Goal: Task Accomplishment & Management: Manage account settings

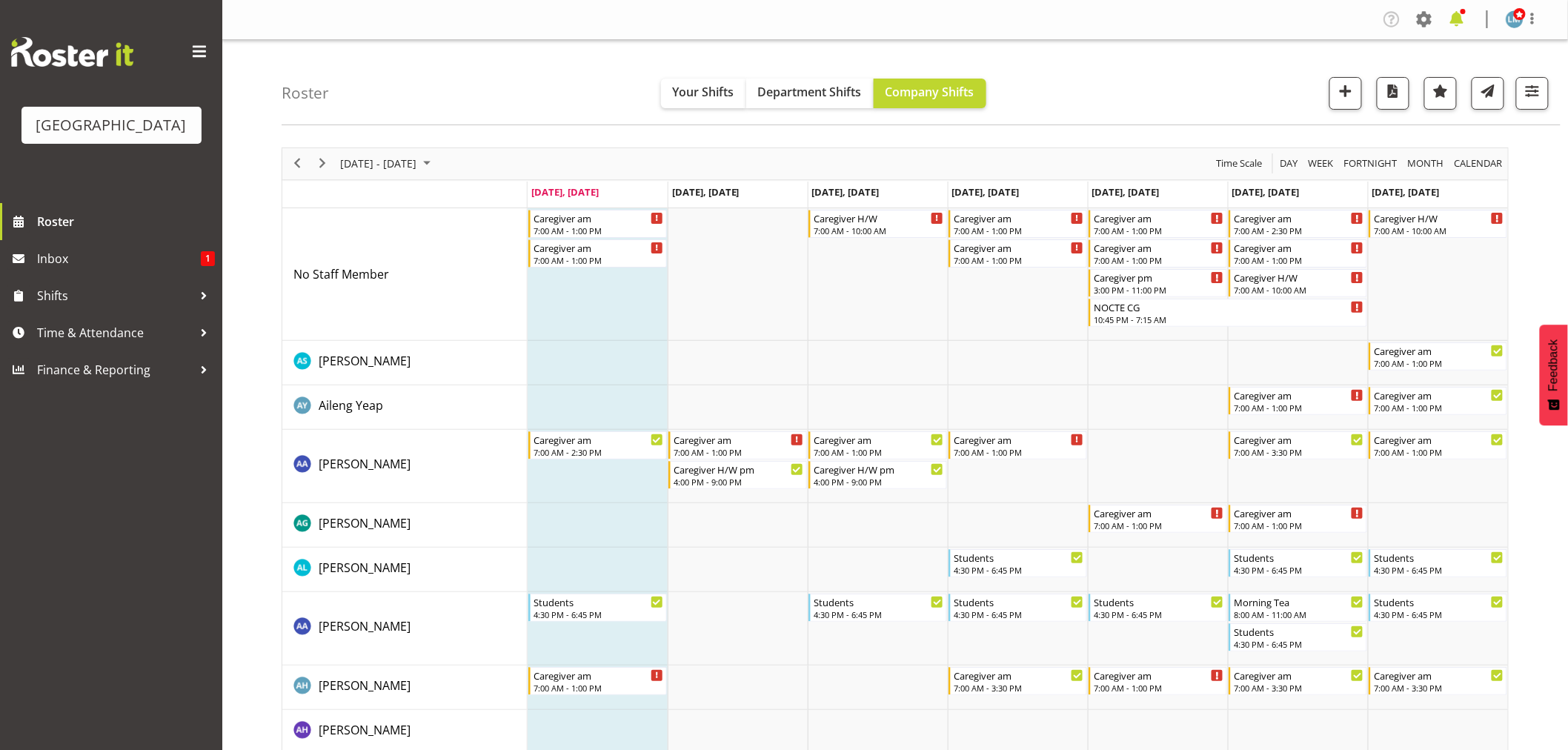
click at [1459, 19] on span at bounding box center [1456, 19] width 24 height 24
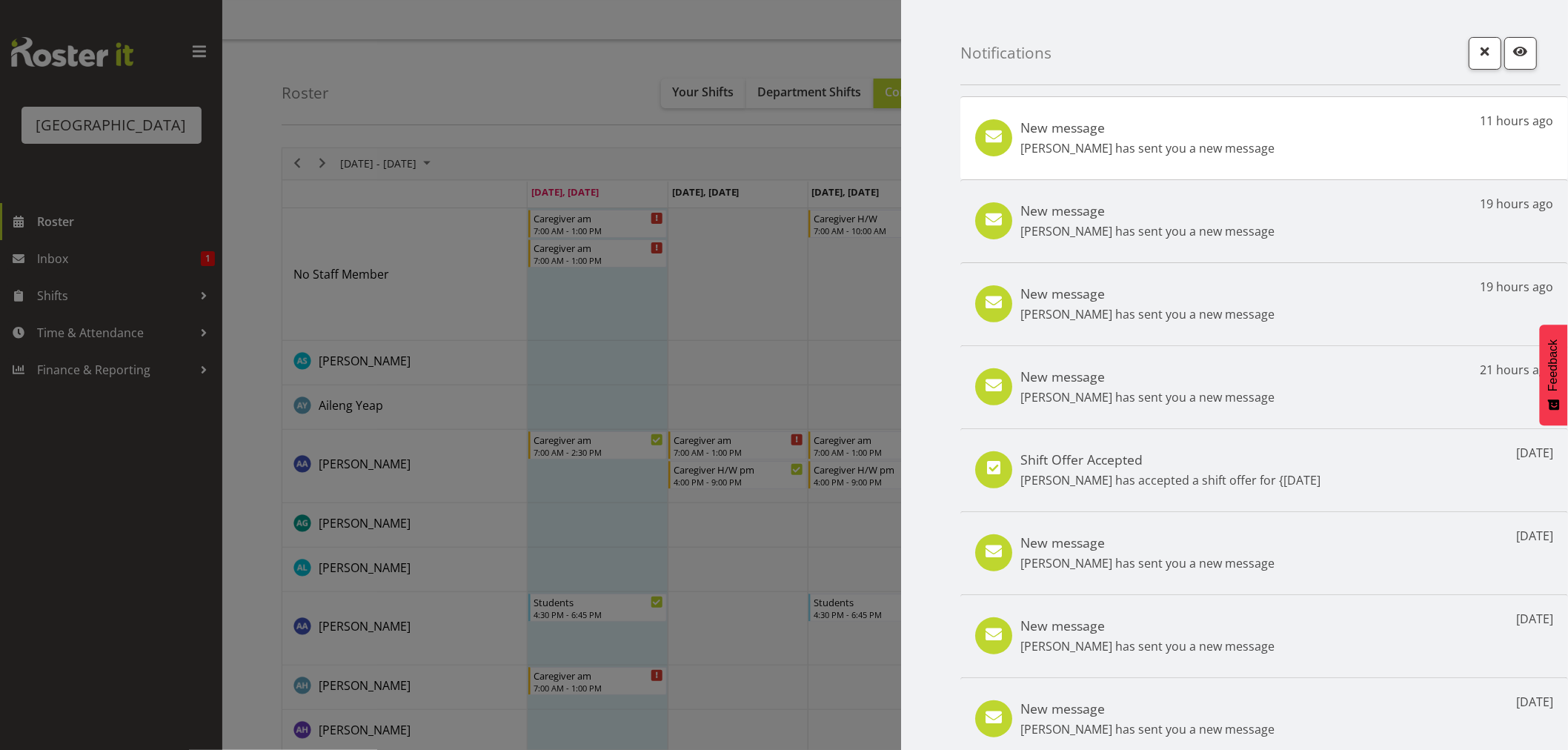
click at [1252, 386] on div "New message [PERSON_NAME] has sent you a new message" at bounding box center [1147, 387] width 254 height 38
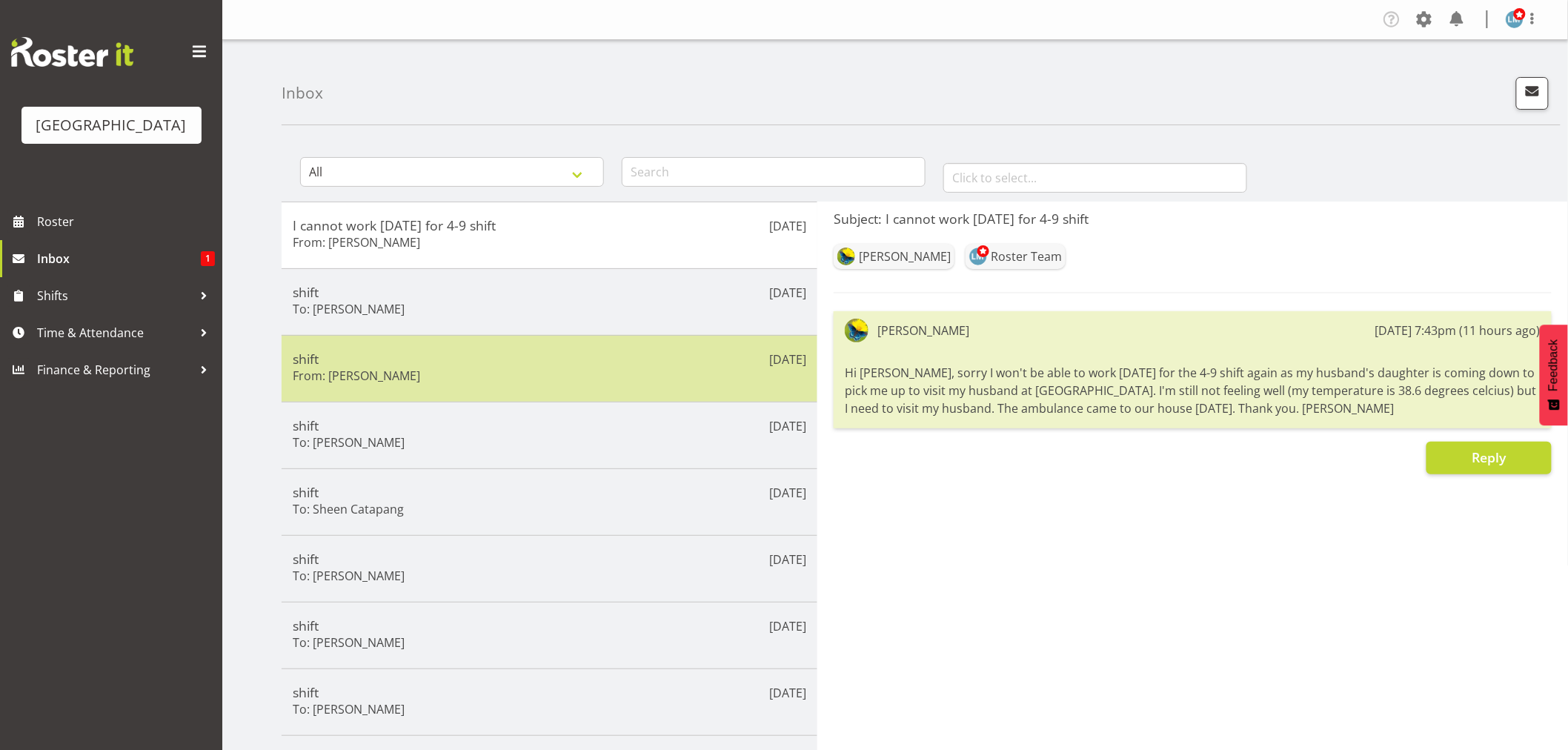
click at [651, 395] on div "Aug 24th shift From: Joanna Shore" at bounding box center [550, 368] width 536 height 67
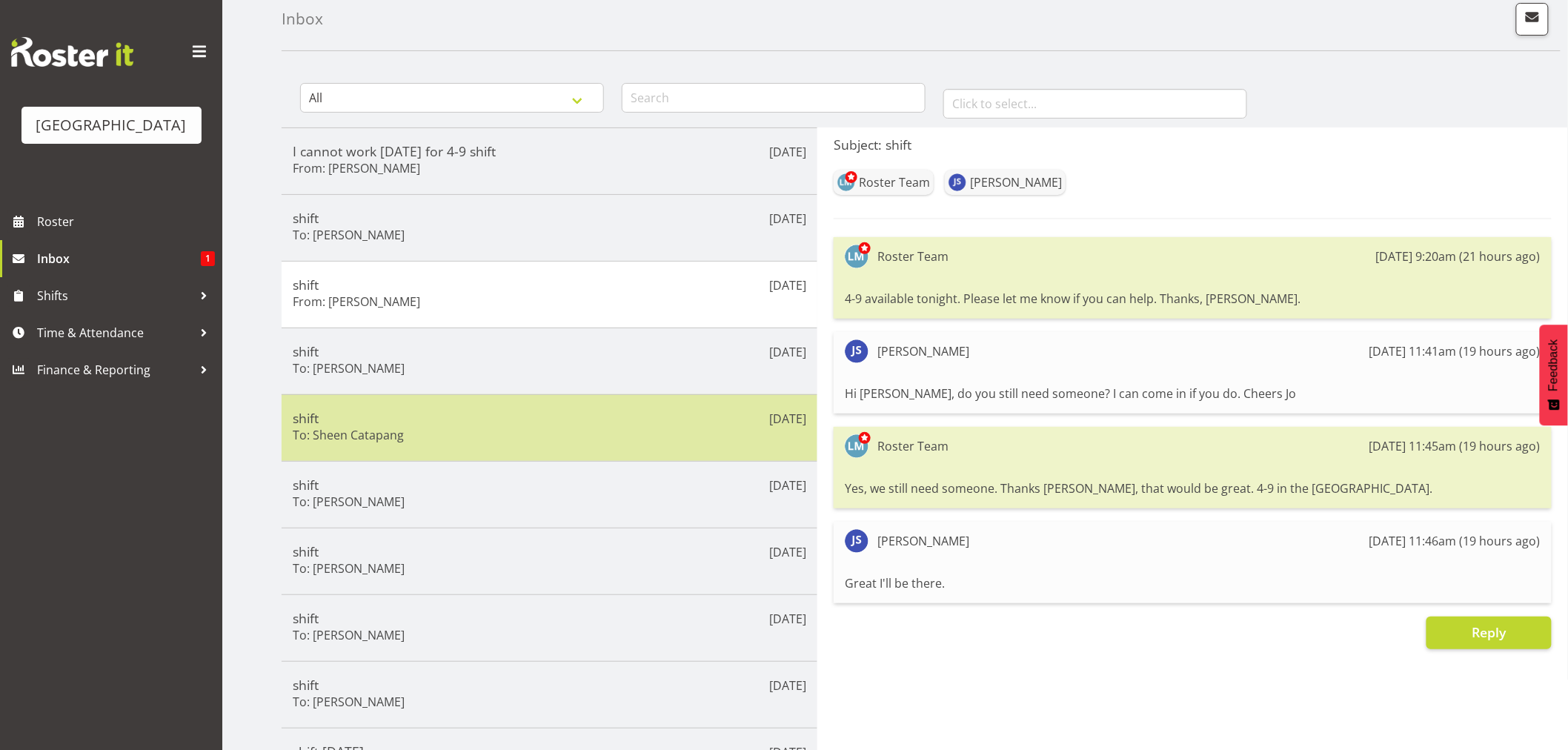
scroll to position [164, 0]
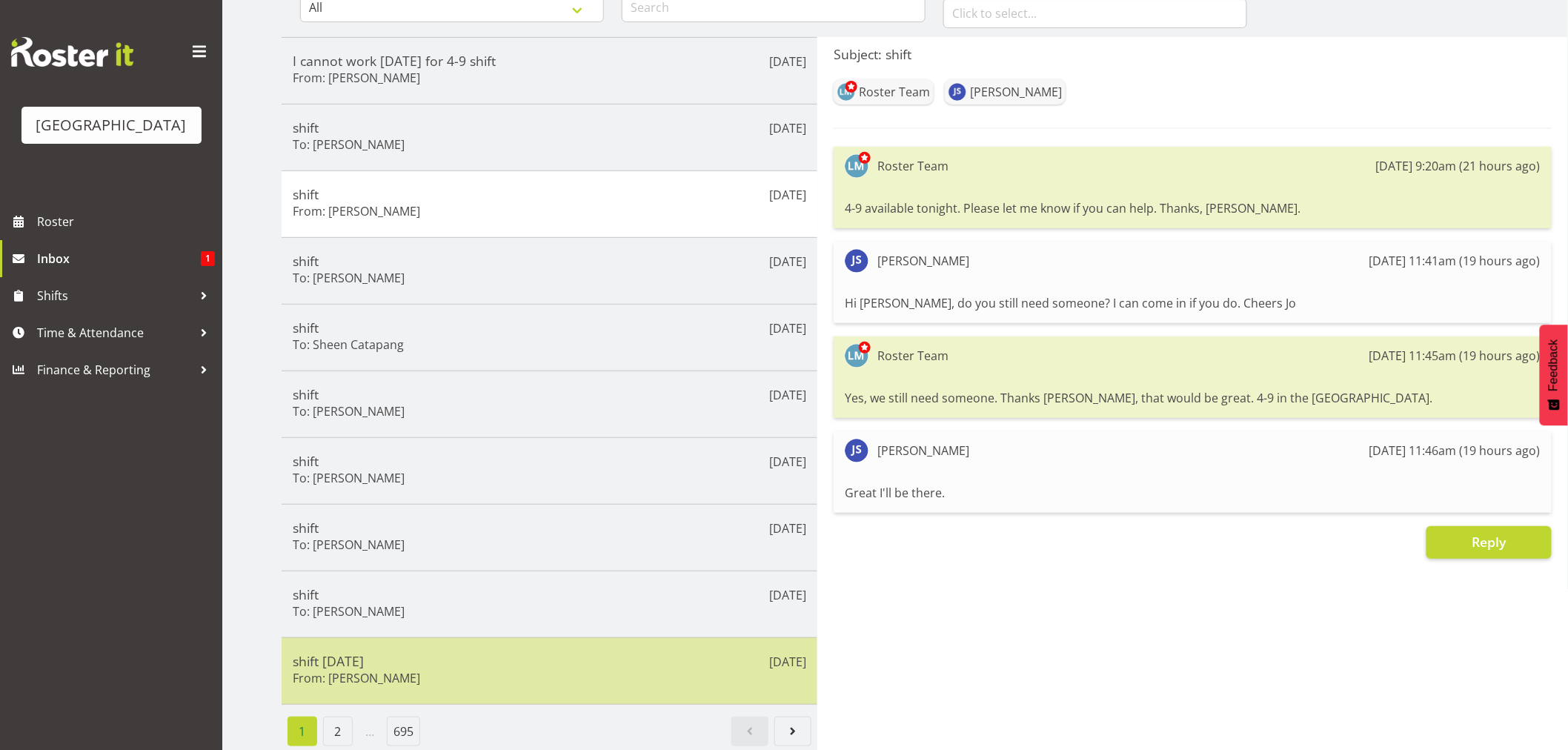
click at [629, 642] on div "Aug 23rd shift Sunday From: Ian Ramos" at bounding box center [550, 671] width 536 height 68
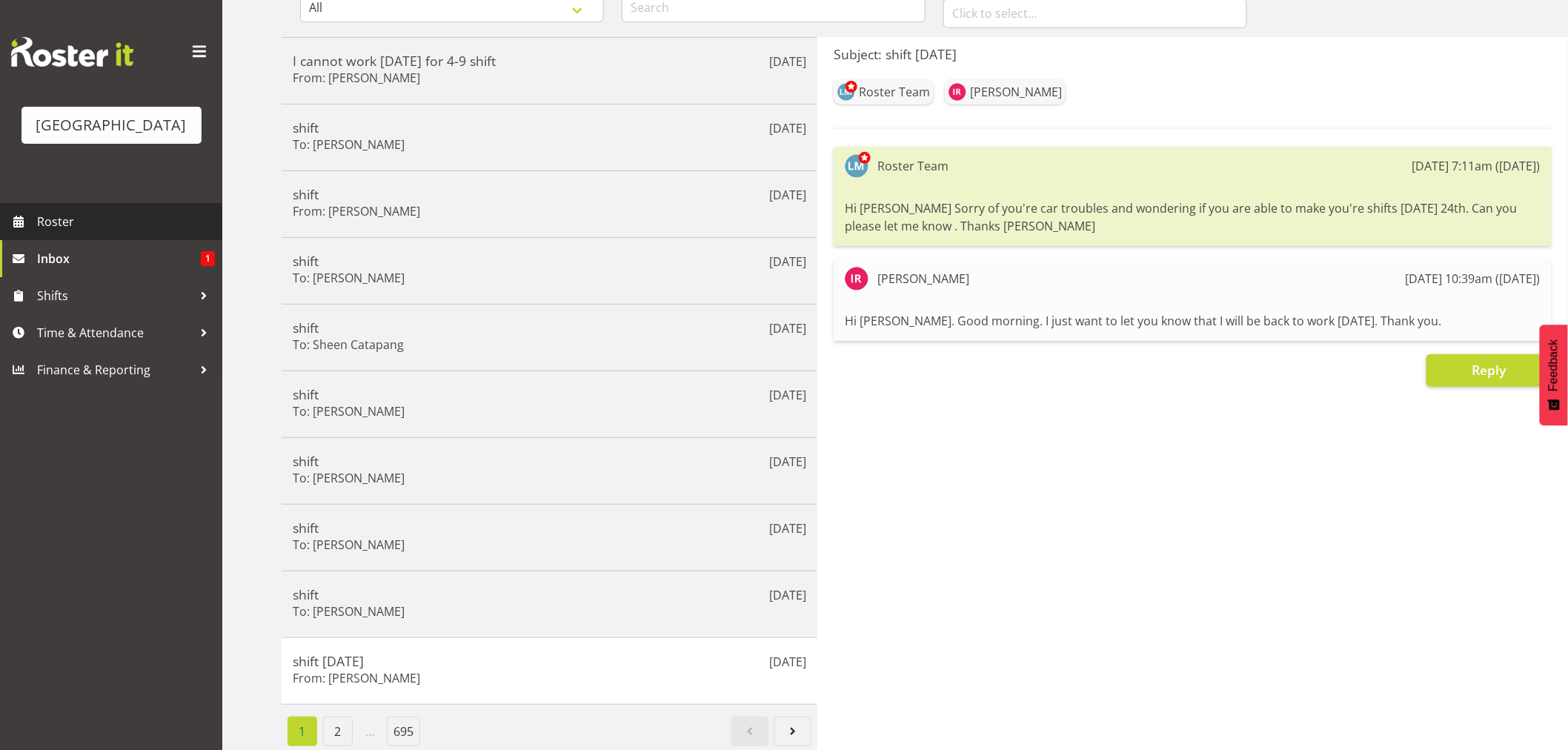
click at [78, 231] on link "Roster" at bounding box center [111, 221] width 222 height 37
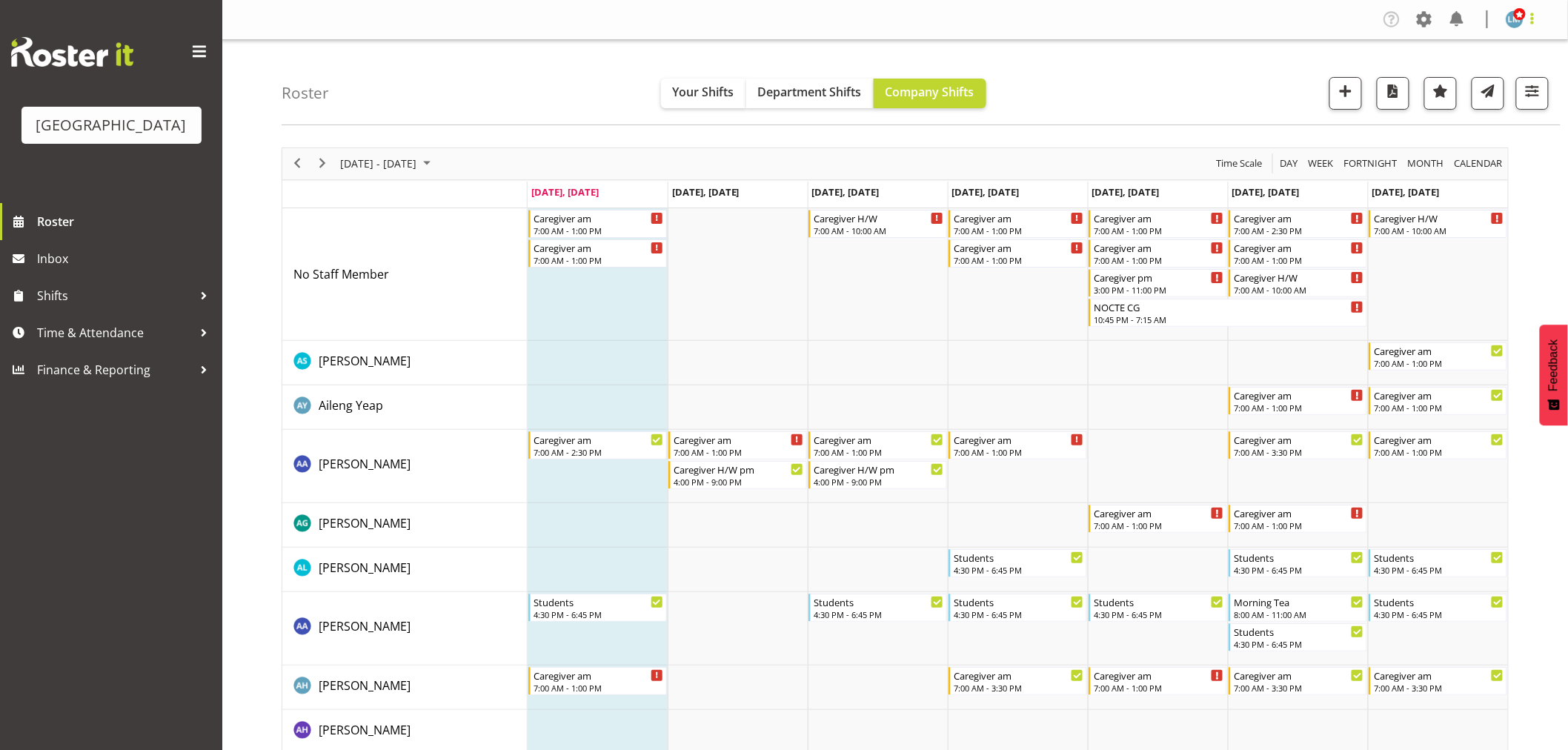
click at [1532, 24] on span at bounding box center [1532, 19] width 18 height 18
click at [1508, 77] on link "Log Out" at bounding box center [1469, 78] width 142 height 27
